Goal: Check status

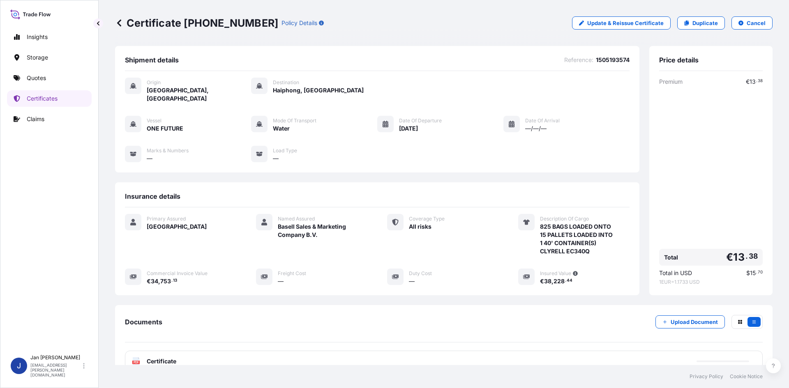
click at [120, 20] on icon at bounding box center [119, 23] width 8 height 8
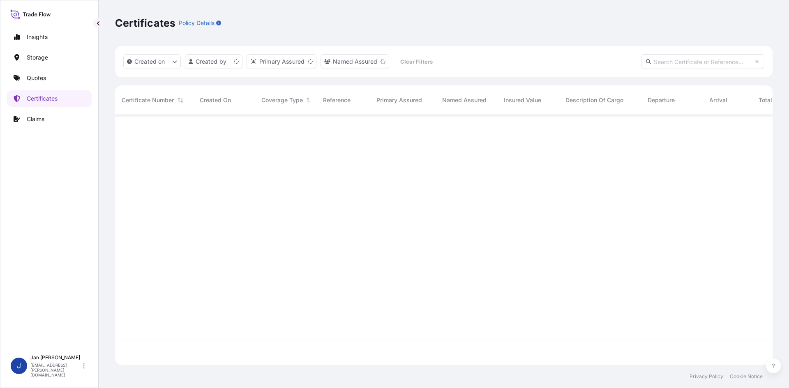
scroll to position [249, 651]
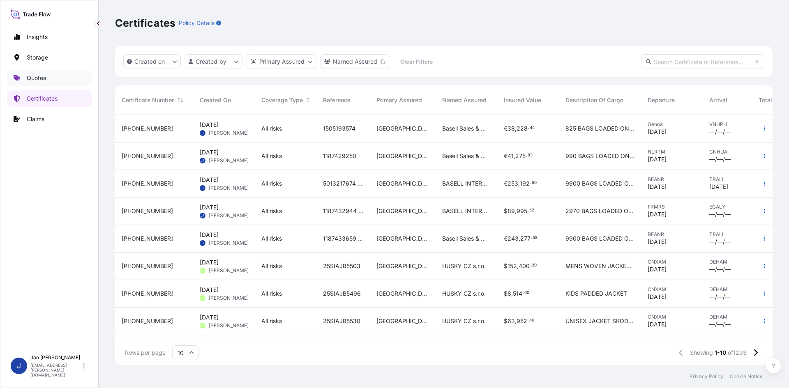
click at [39, 77] on p "Quotes" at bounding box center [36, 78] width 19 height 8
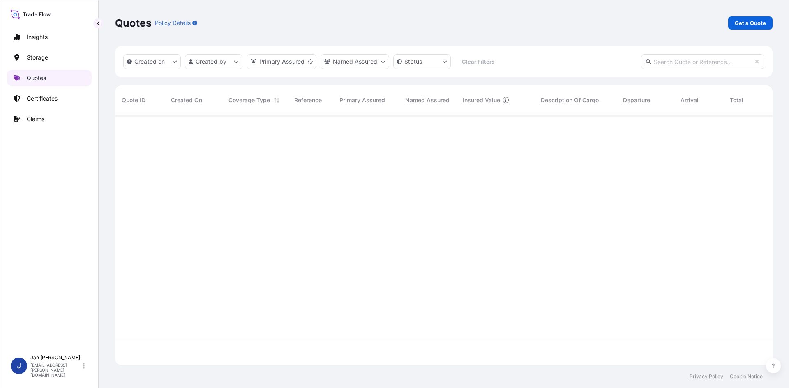
scroll to position [249, 651]
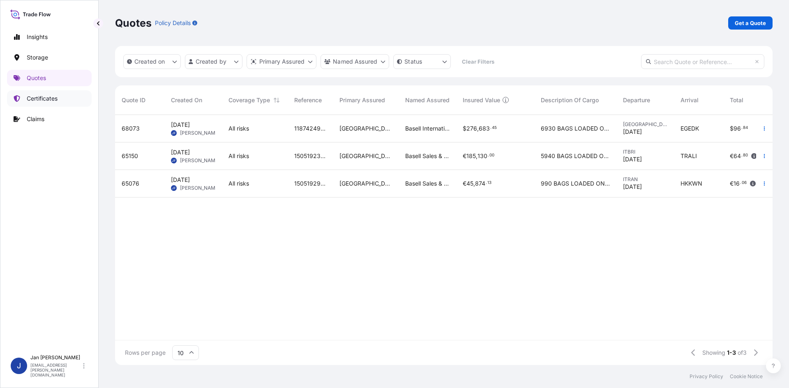
click at [48, 97] on p "Certificates" at bounding box center [42, 99] width 31 height 8
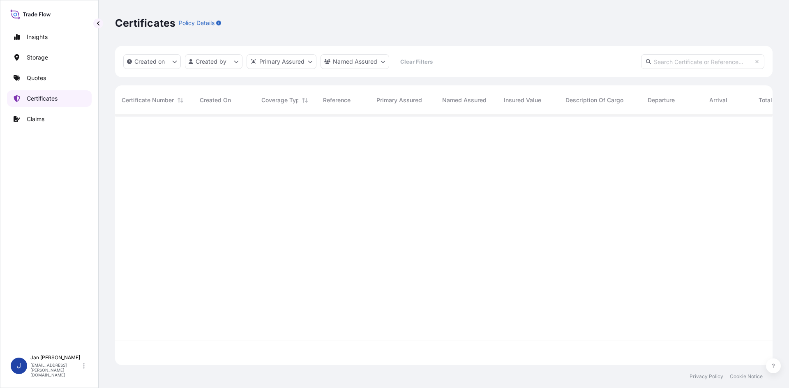
scroll to position [249, 651]
click at [674, 62] on input "text" at bounding box center [702, 61] width 123 height 15
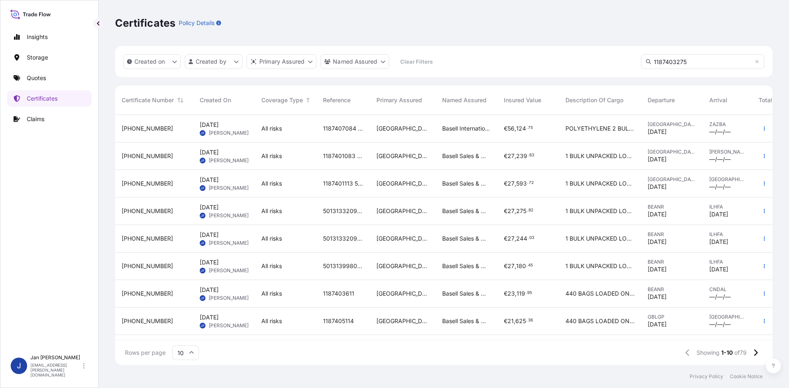
scroll to position [274, 651]
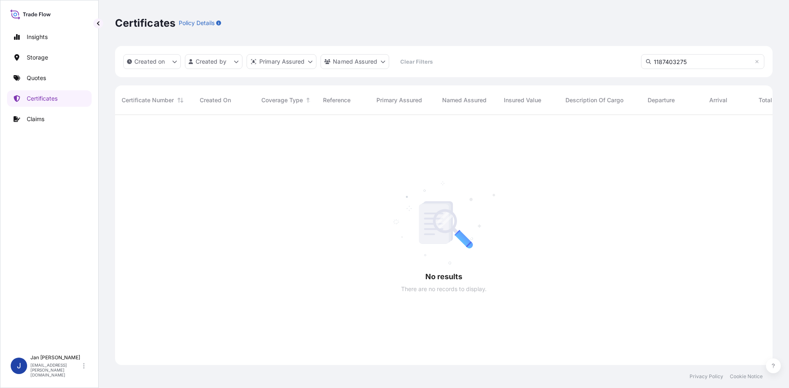
type input "1187403275"
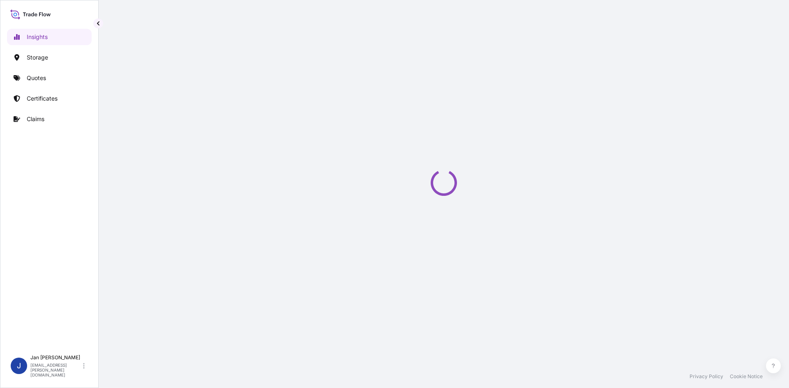
select select "2025"
